Goal: Answer question/provide support

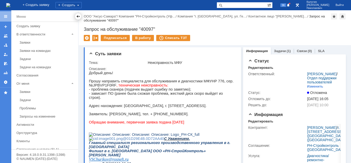
click at [77, 16] on div at bounding box center [78, 16] width 4 height 4
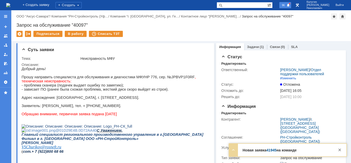
click at [286, 6] on span "96" at bounding box center [283, 5] width 6 height 4
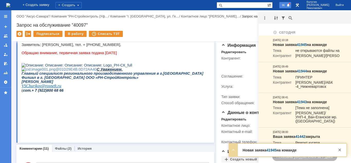
scroll to position [79, 0]
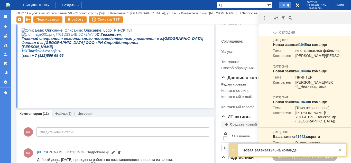
click at [286, 5] on span "96" at bounding box center [283, 5] width 6 height 4
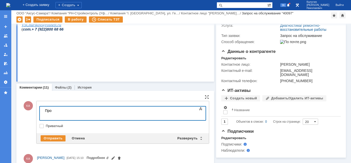
scroll to position [183, 0]
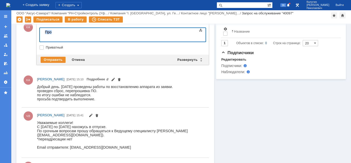
drag, startPoint x: 56, startPoint y: 33, endPoint x: 43, endPoint y: 32, distance: 13.1
click at [43, 32] on body "Про" at bounding box center [81, 34] width 77 height 12
click at [75, 58] on div "Отмена" at bounding box center [78, 60] width 19 height 6
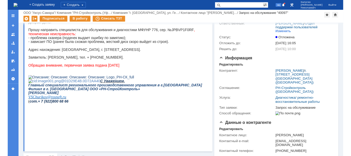
scroll to position [0, 0]
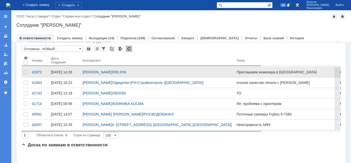
scroll to position [26, 0]
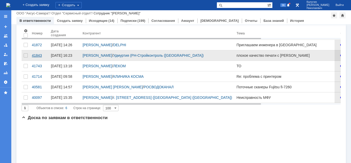
click at [36, 57] on div "41843" at bounding box center [39, 55] width 15 height 4
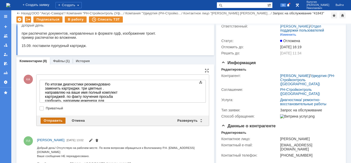
click at [47, 122] on div "Отправить" at bounding box center [53, 121] width 25 height 6
